Goal: Information Seeking & Learning: Learn about a topic

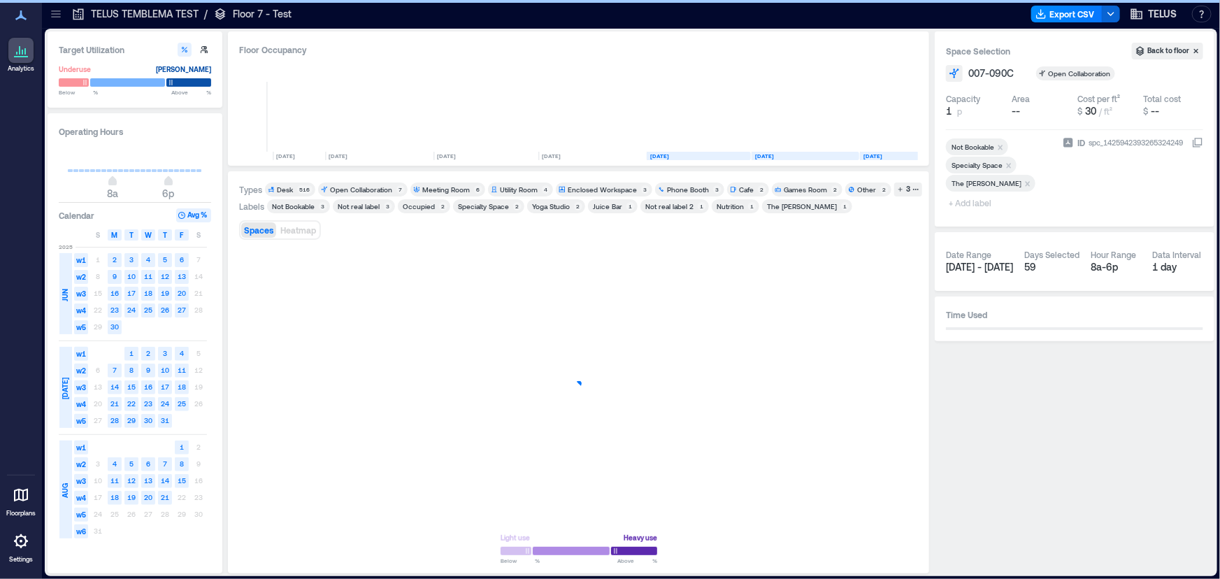
scroll to position [0, 18]
click at [49, 16] on icon at bounding box center [56, 14] width 14 height 14
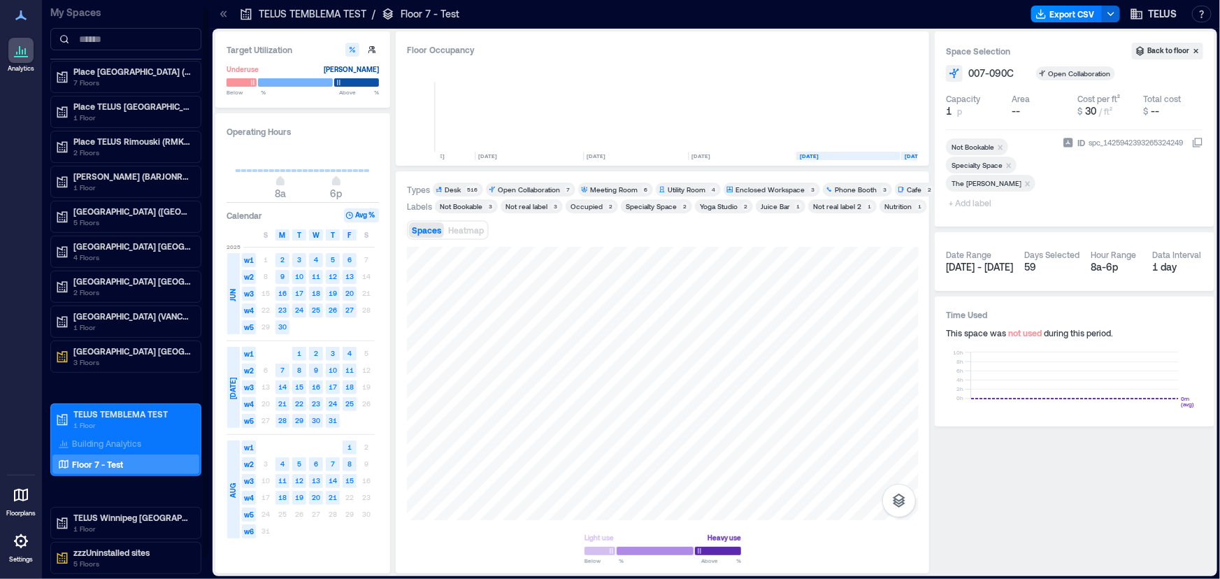
scroll to position [0, 0]
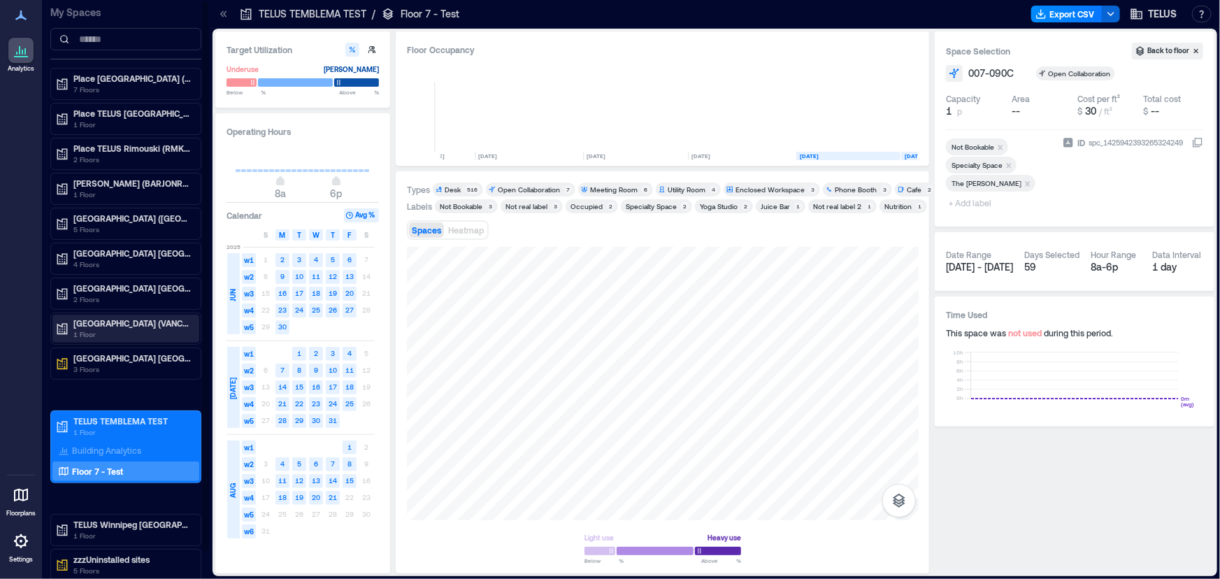
click at [136, 324] on p "[GEOGRAPHIC_DATA] (VANCBC01)" at bounding box center [131, 322] width 117 height 11
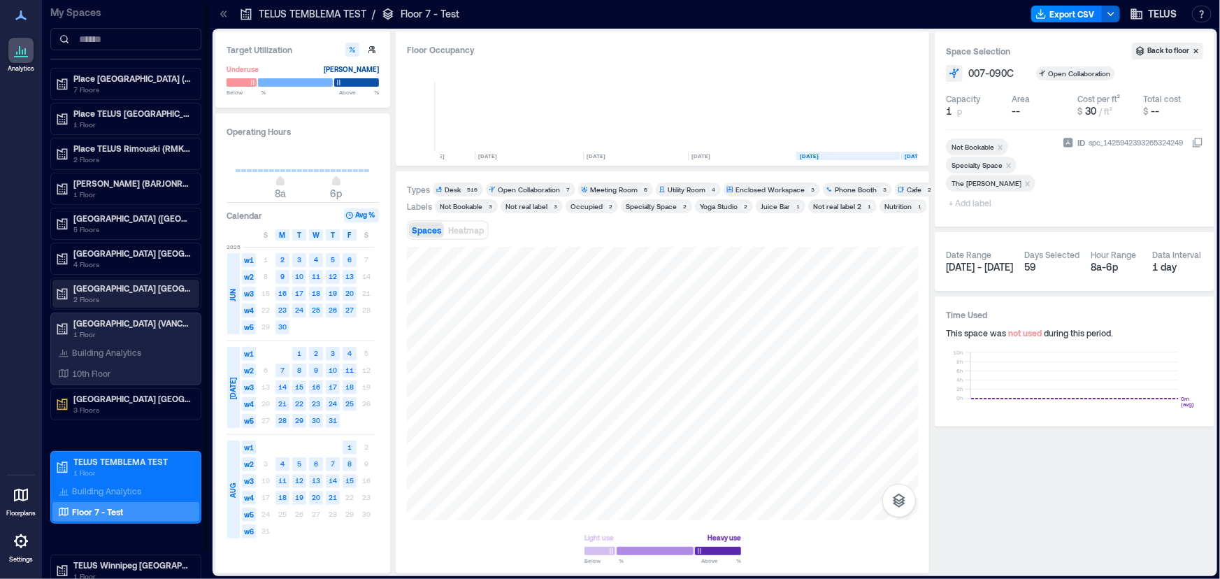
click at [126, 282] on p "[GEOGRAPHIC_DATA] [GEOGRAPHIC_DATA]" at bounding box center [131, 287] width 117 height 11
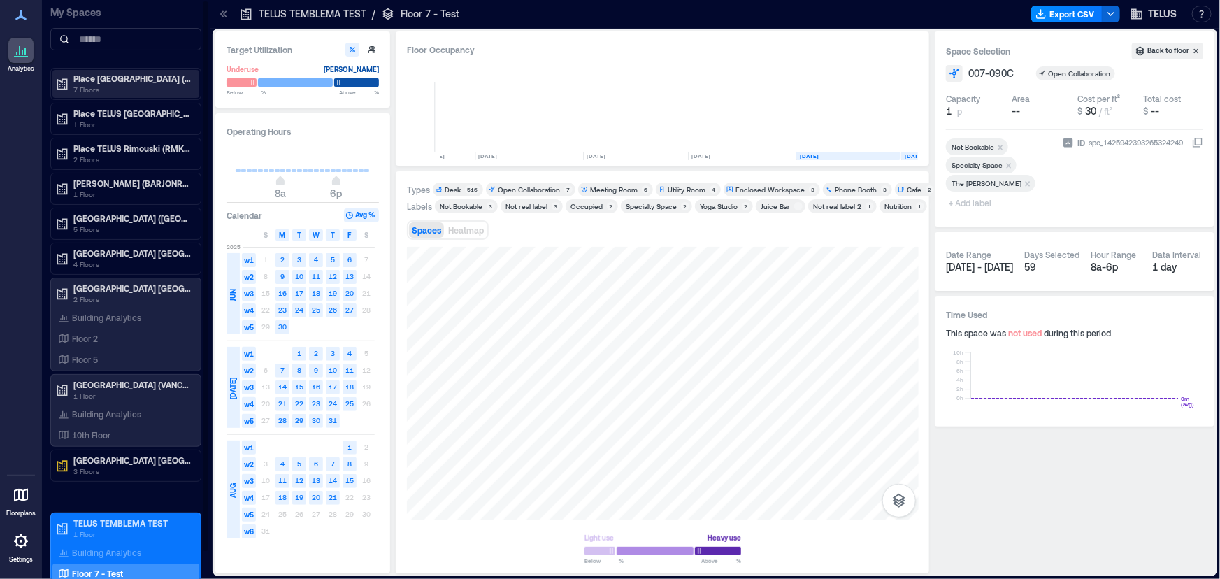
click at [123, 94] on p "7 Floors" at bounding box center [131, 89] width 117 height 11
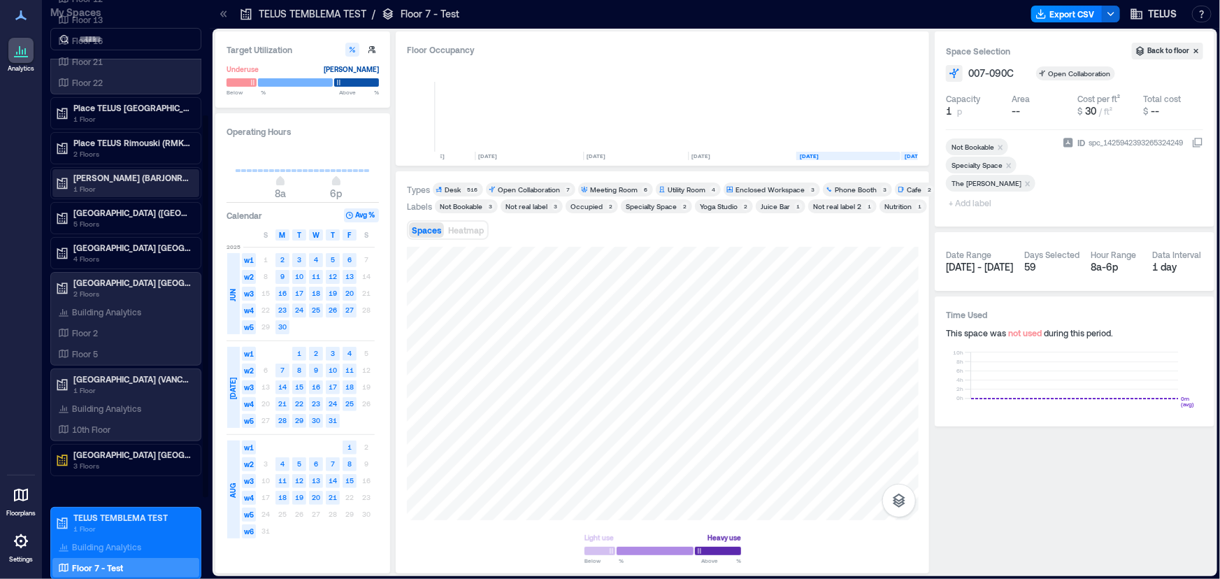
scroll to position [173, 0]
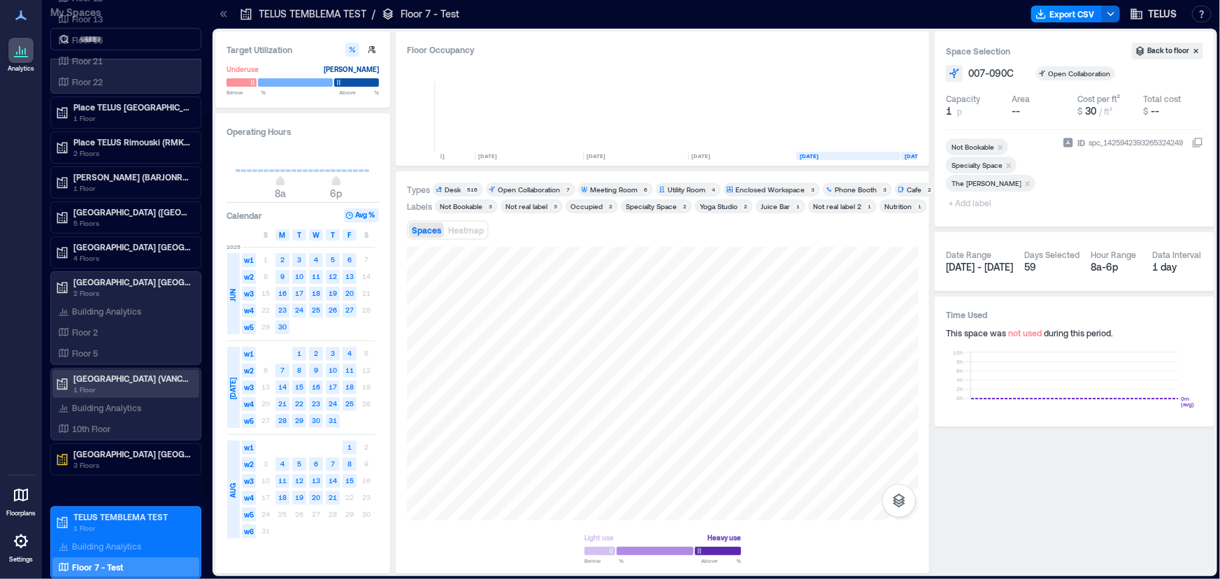
click at [140, 384] on p "1 Floor" at bounding box center [131, 389] width 117 height 11
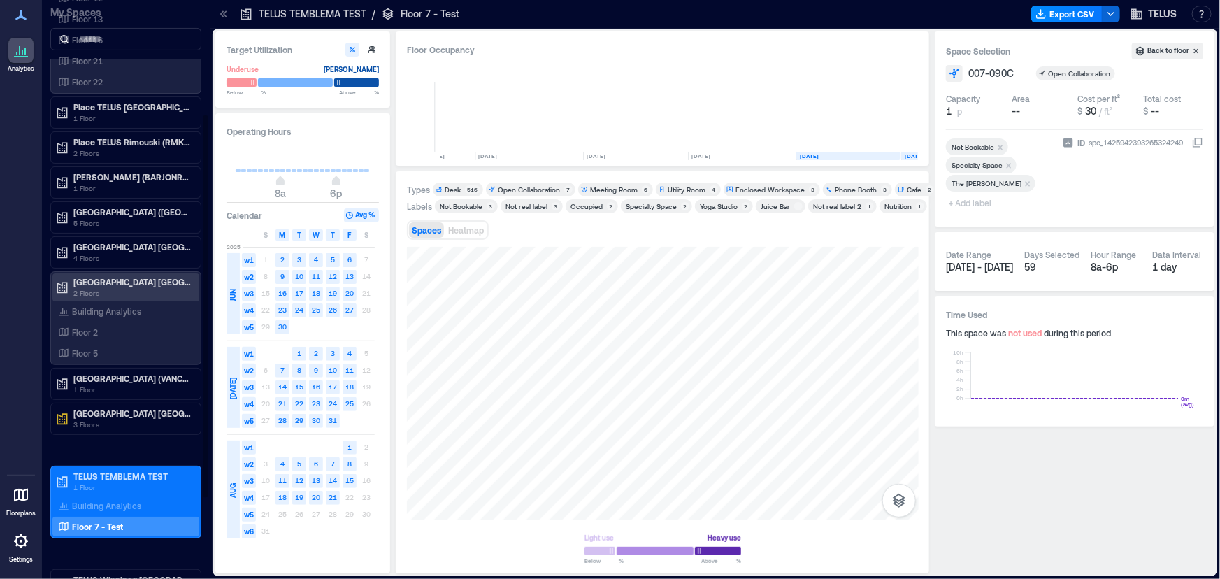
click at [134, 281] on p "[GEOGRAPHIC_DATA] [GEOGRAPHIC_DATA]" at bounding box center [131, 281] width 117 height 11
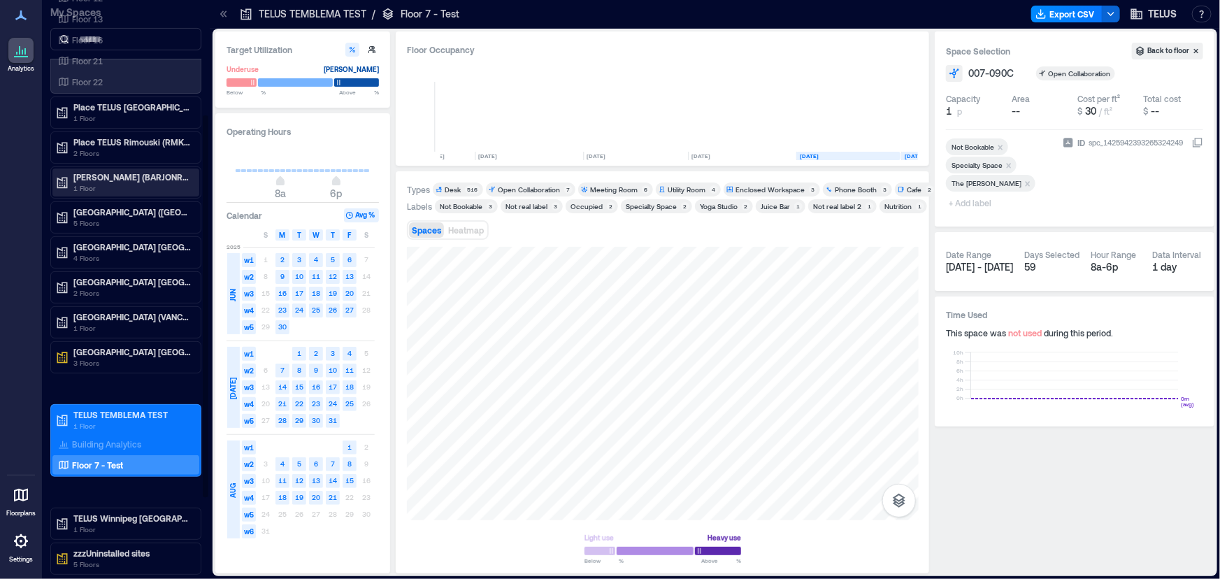
click at [127, 182] on p "1 Floor" at bounding box center [131, 187] width 117 height 11
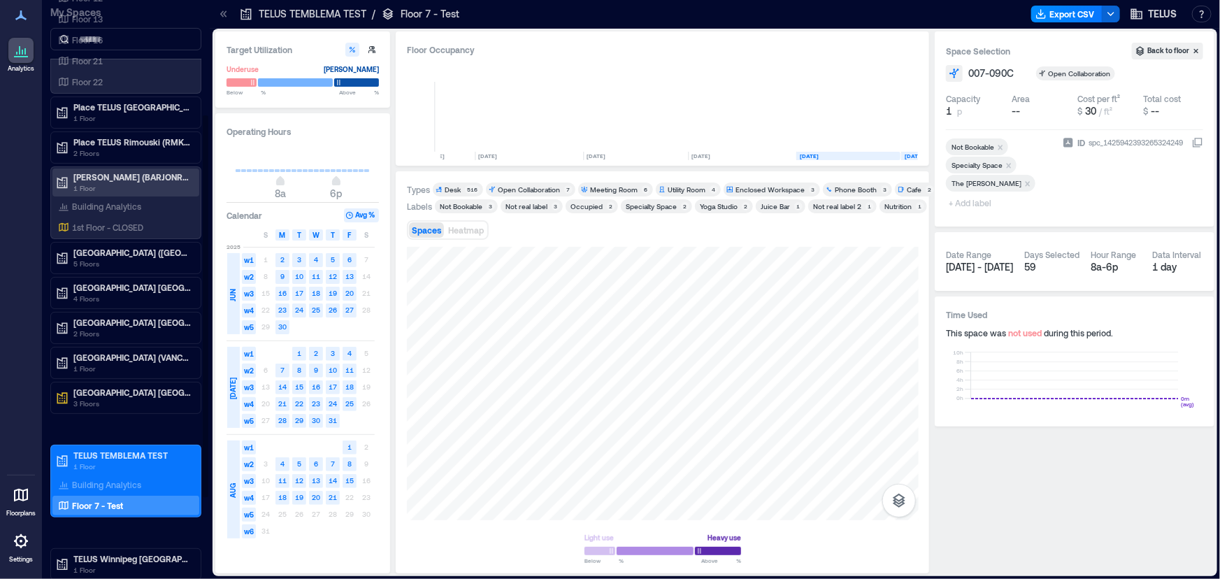
click at [129, 183] on p "1 Floor" at bounding box center [131, 187] width 117 height 11
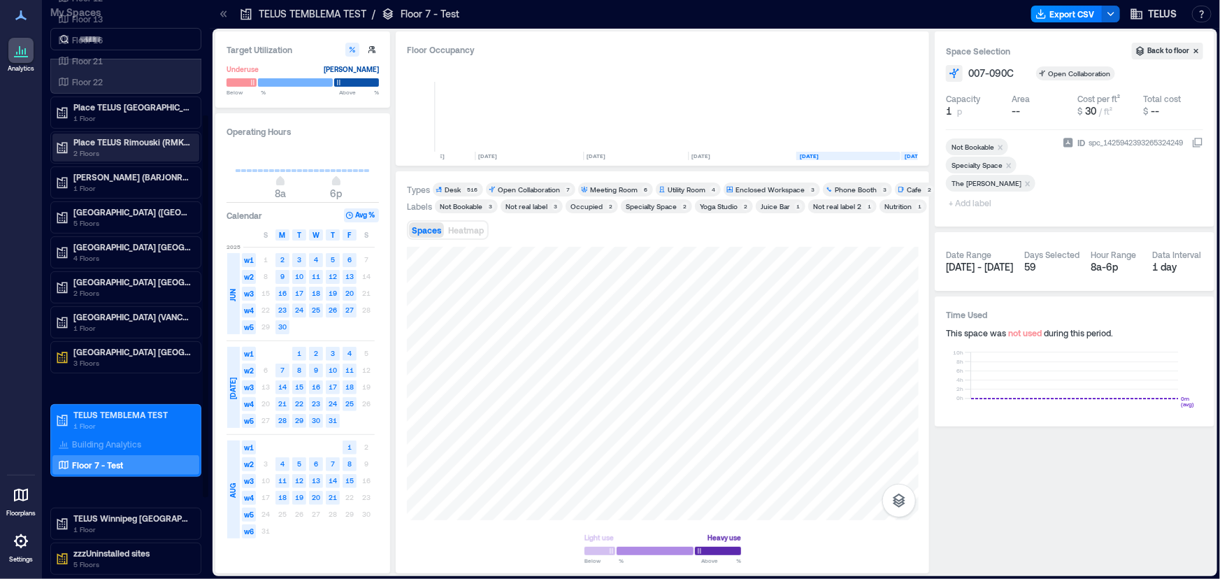
click at [140, 147] on p "2 Floors" at bounding box center [131, 152] width 117 height 11
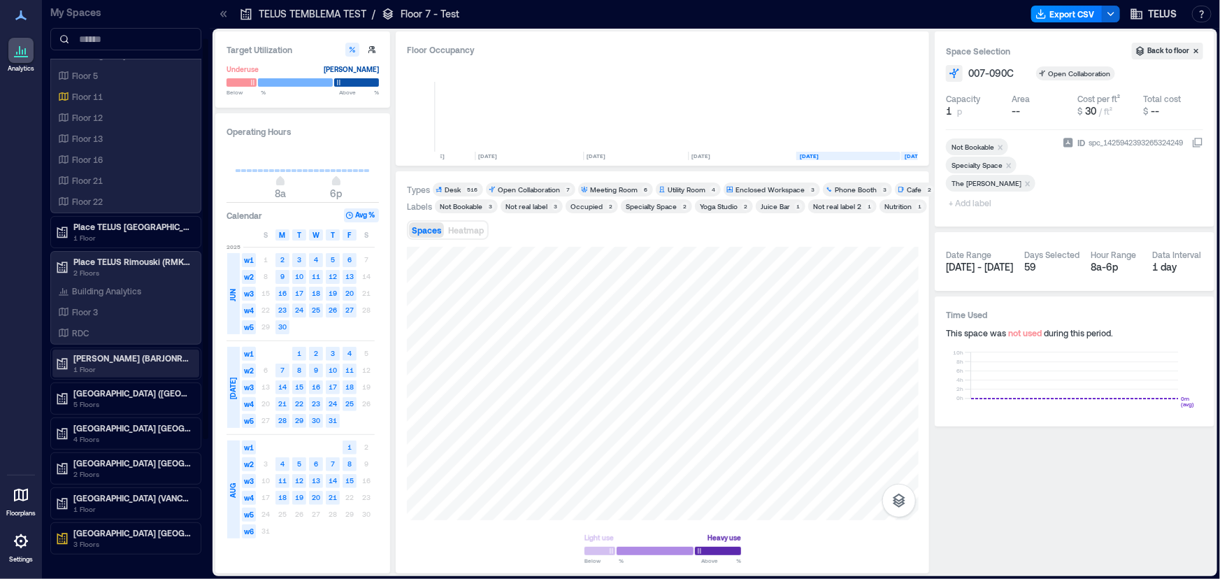
scroll to position [39, 0]
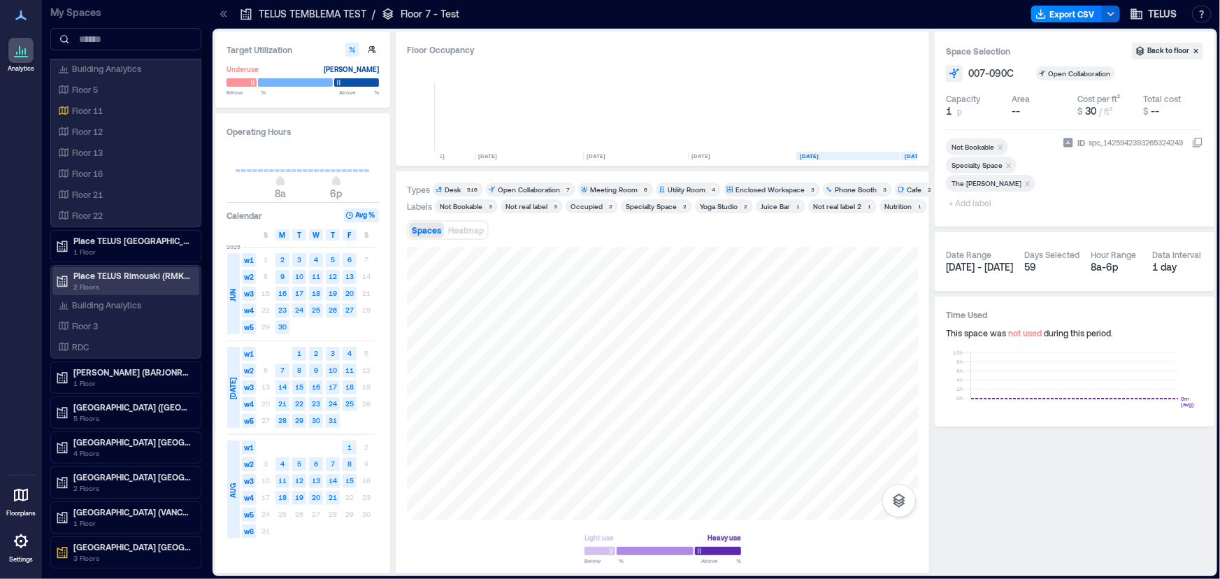
click at [145, 271] on p "Place TELUS Rimouski (RMKIPQQT)" at bounding box center [131, 275] width 117 height 11
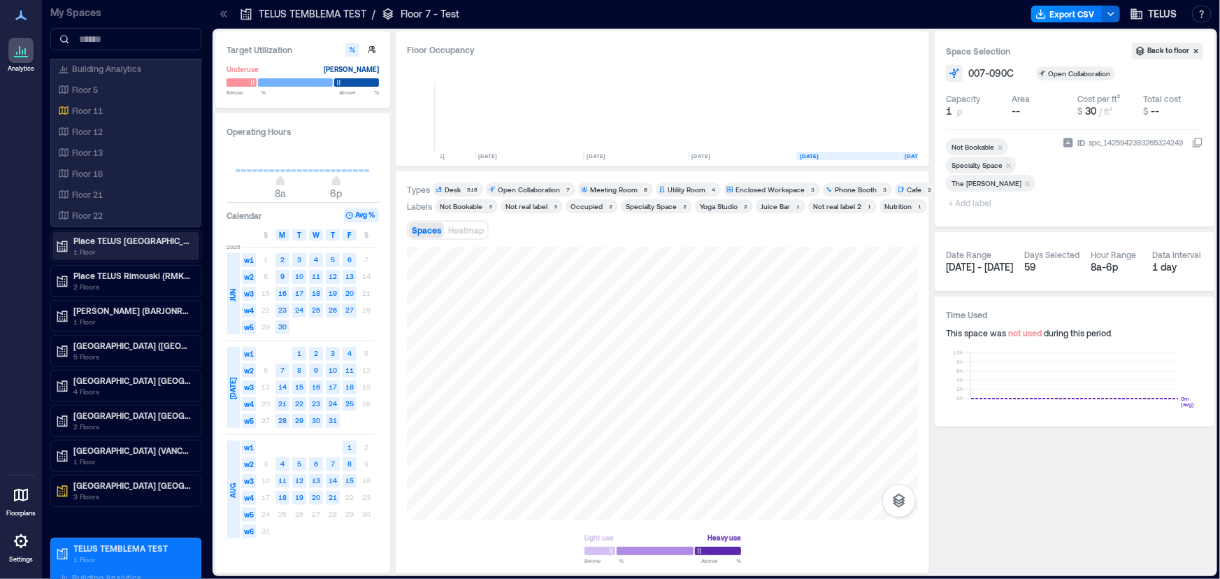
scroll to position [0, 0]
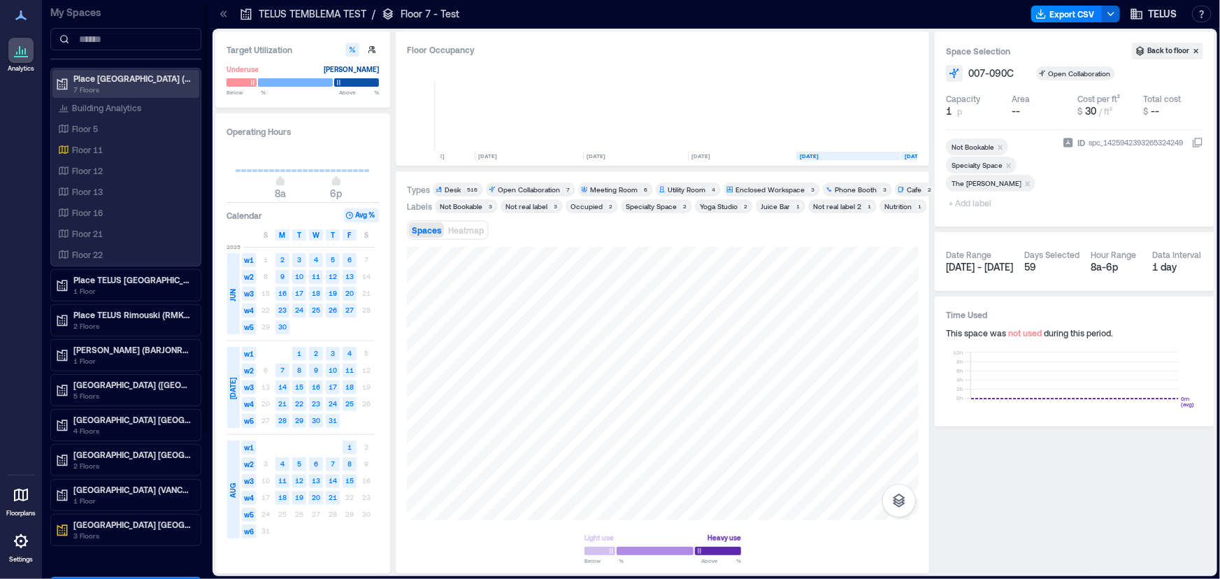
click at [145, 85] on p "7 Floors" at bounding box center [131, 89] width 117 height 11
